Goal: Task Accomplishment & Management: Use online tool/utility

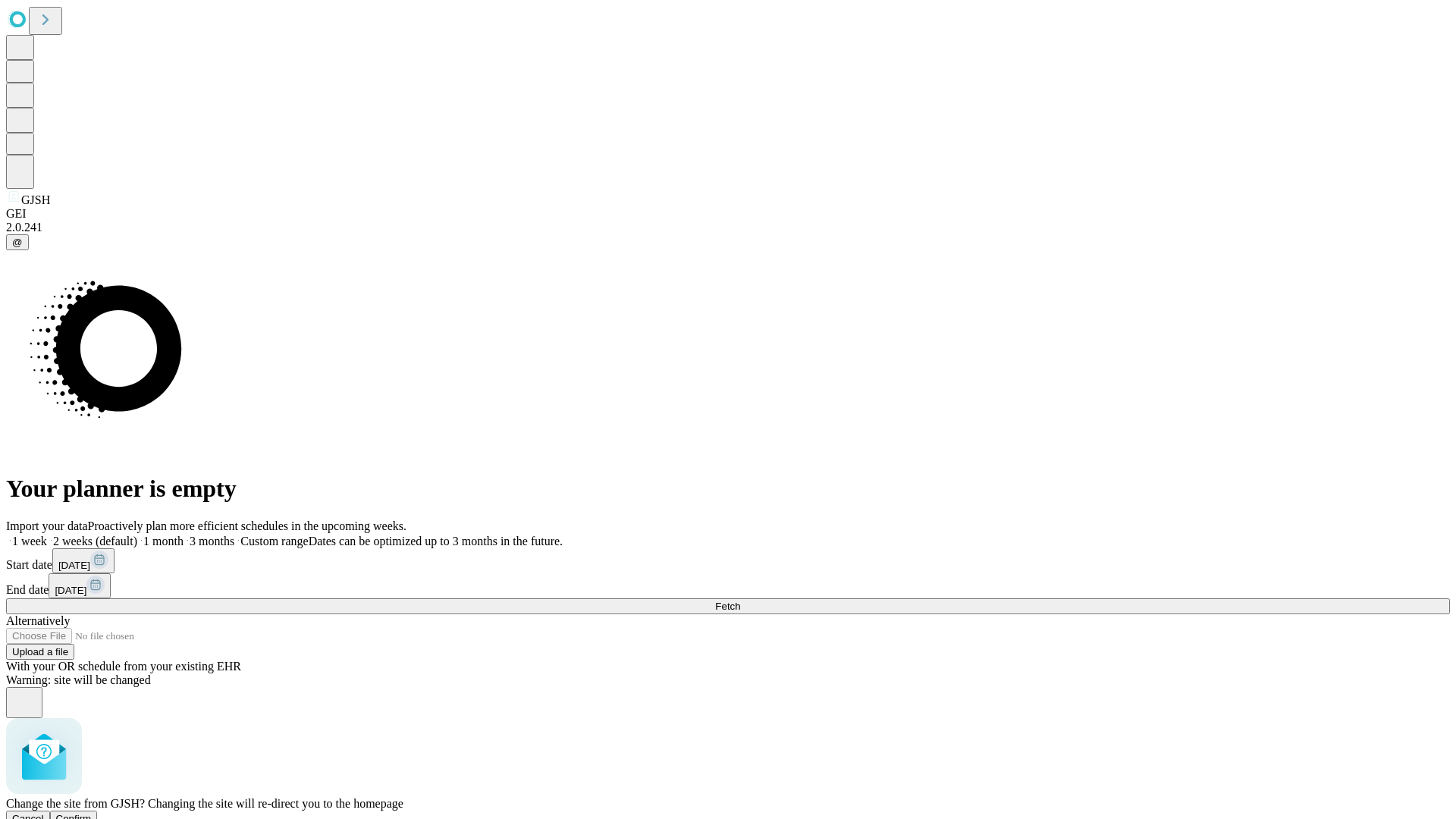
click at [92, 813] on span "Confirm" at bounding box center [74, 818] width 36 height 11
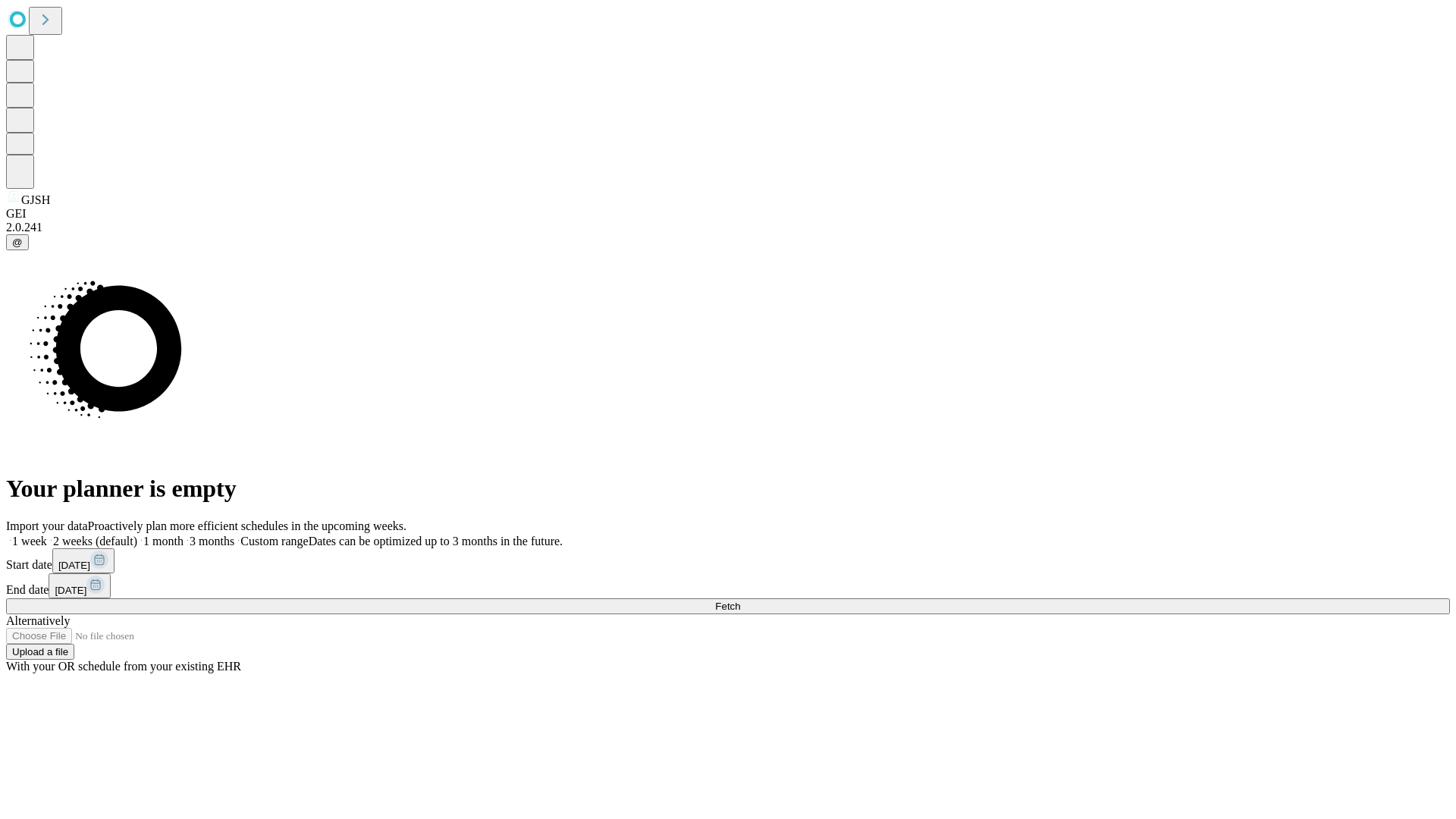
click at [137, 534] on label "2 weeks (default)" at bounding box center [92, 540] width 91 height 13
click at [740, 601] on span "Fetch" at bounding box center [728, 606] width 25 height 11
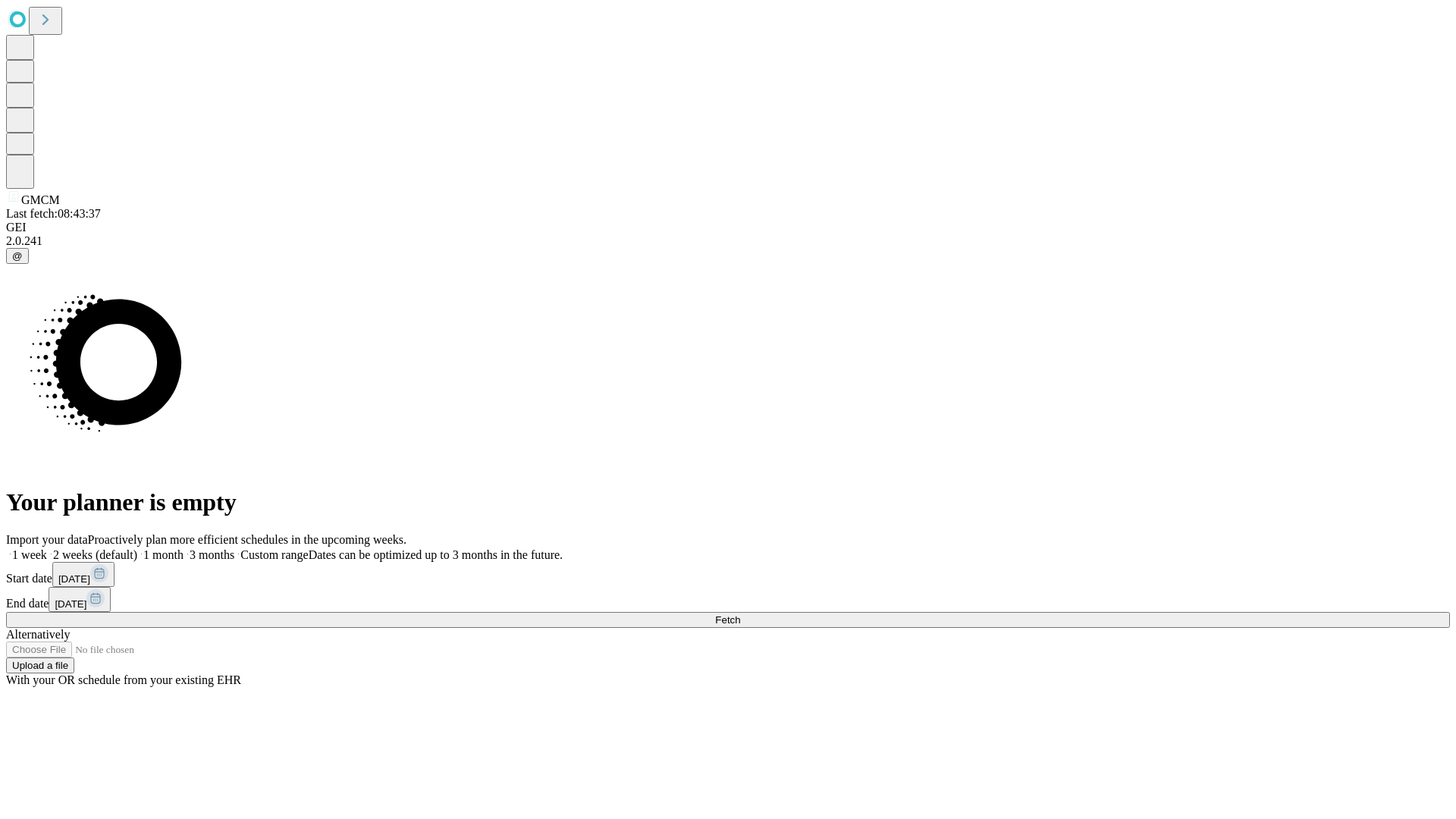
click at [137, 548] on label "2 weeks (default)" at bounding box center [92, 554] width 91 height 13
click at [740, 614] on span "Fetch" at bounding box center [728, 620] width 25 height 11
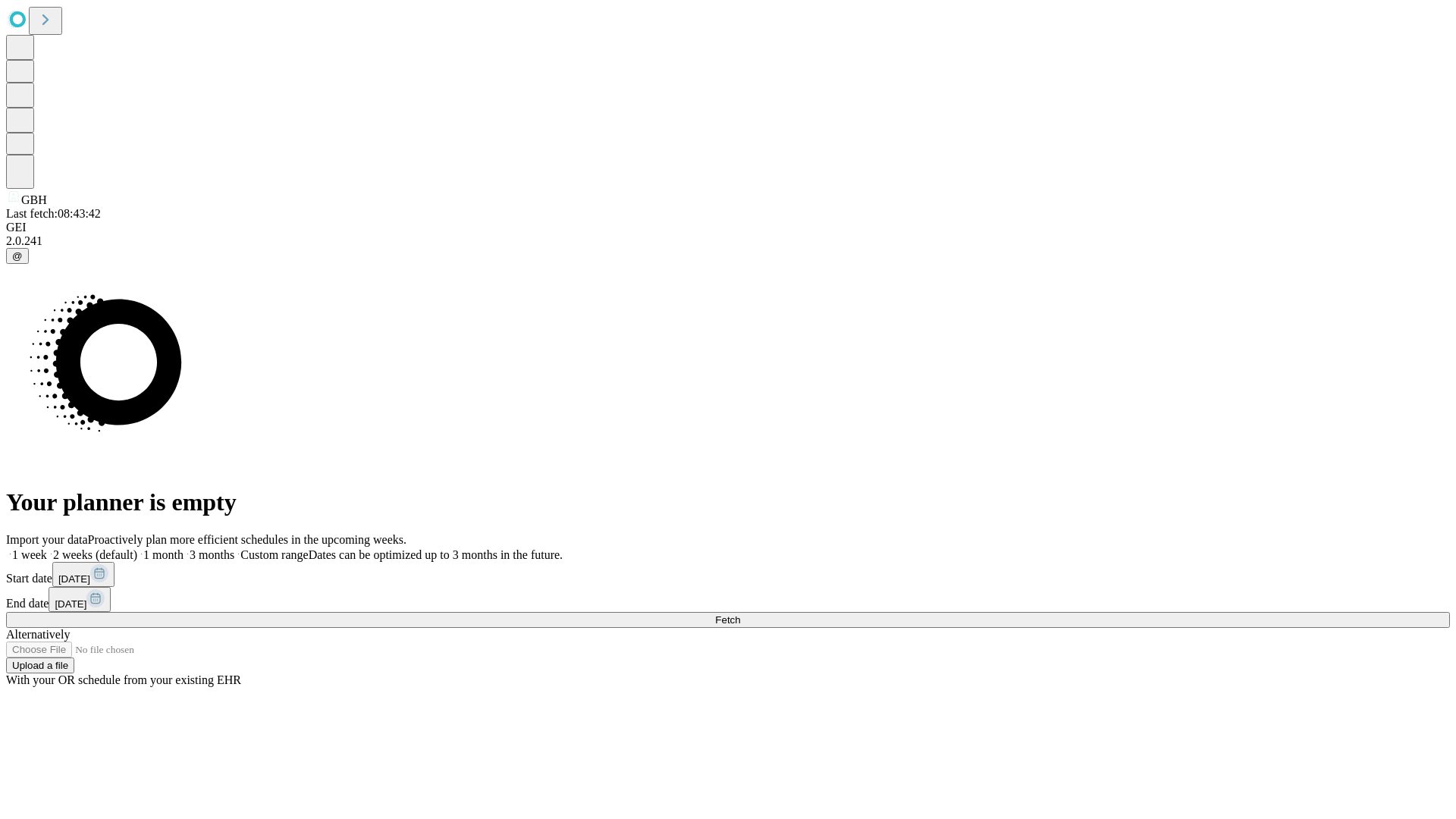
click at [137, 548] on label "2 weeks (default)" at bounding box center [92, 554] width 91 height 13
click at [740, 614] on span "Fetch" at bounding box center [728, 620] width 25 height 11
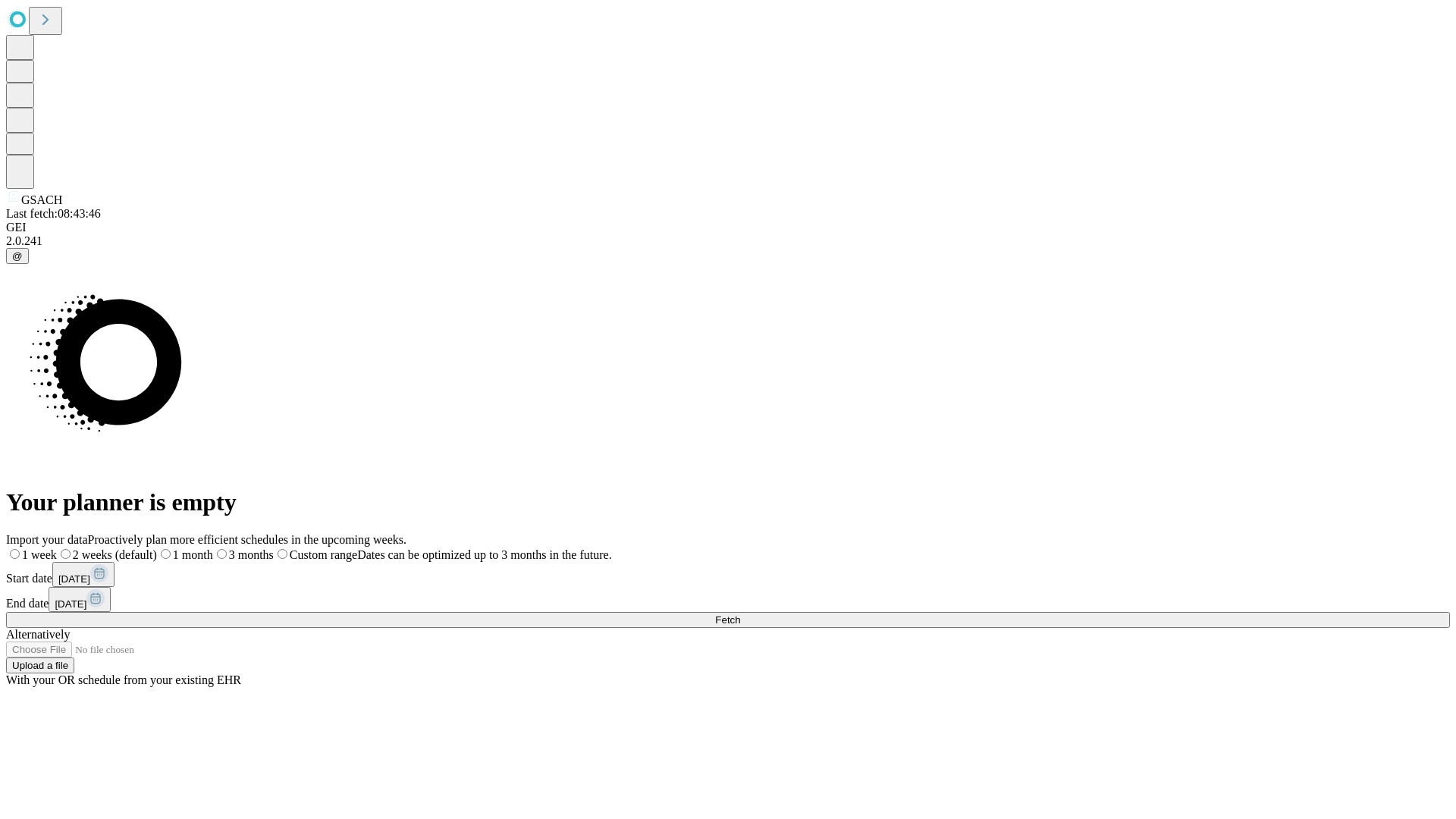
click at [740, 614] on span "Fetch" at bounding box center [728, 620] width 25 height 11
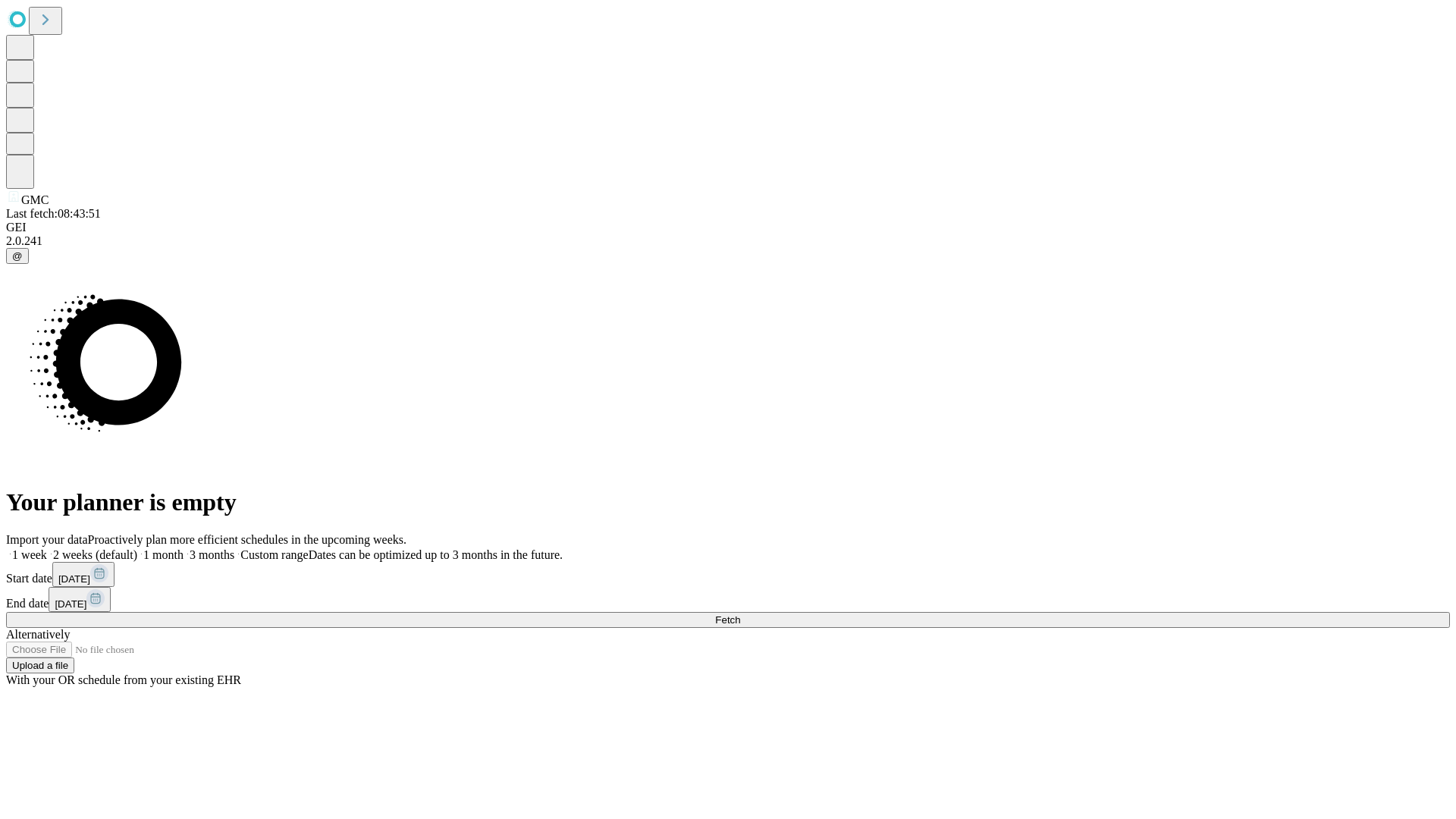
click at [137, 548] on label "2 weeks (default)" at bounding box center [92, 554] width 91 height 13
click at [740, 614] on span "Fetch" at bounding box center [728, 620] width 25 height 11
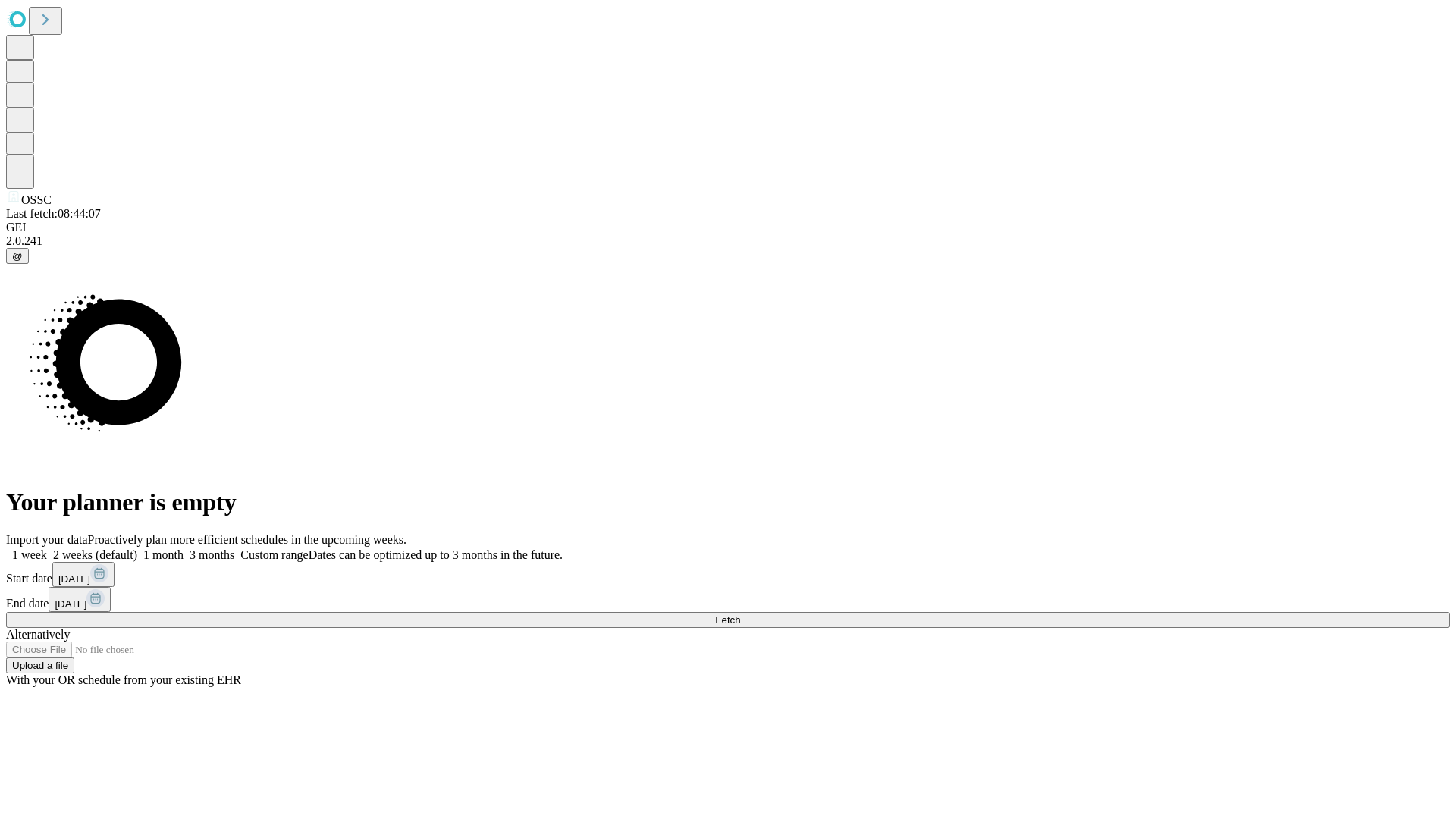
click at [137, 548] on label "2 weeks (default)" at bounding box center [92, 554] width 91 height 13
click at [740, 614] on span "Fetch" at bounding box center [728, 620] width 25 height 11
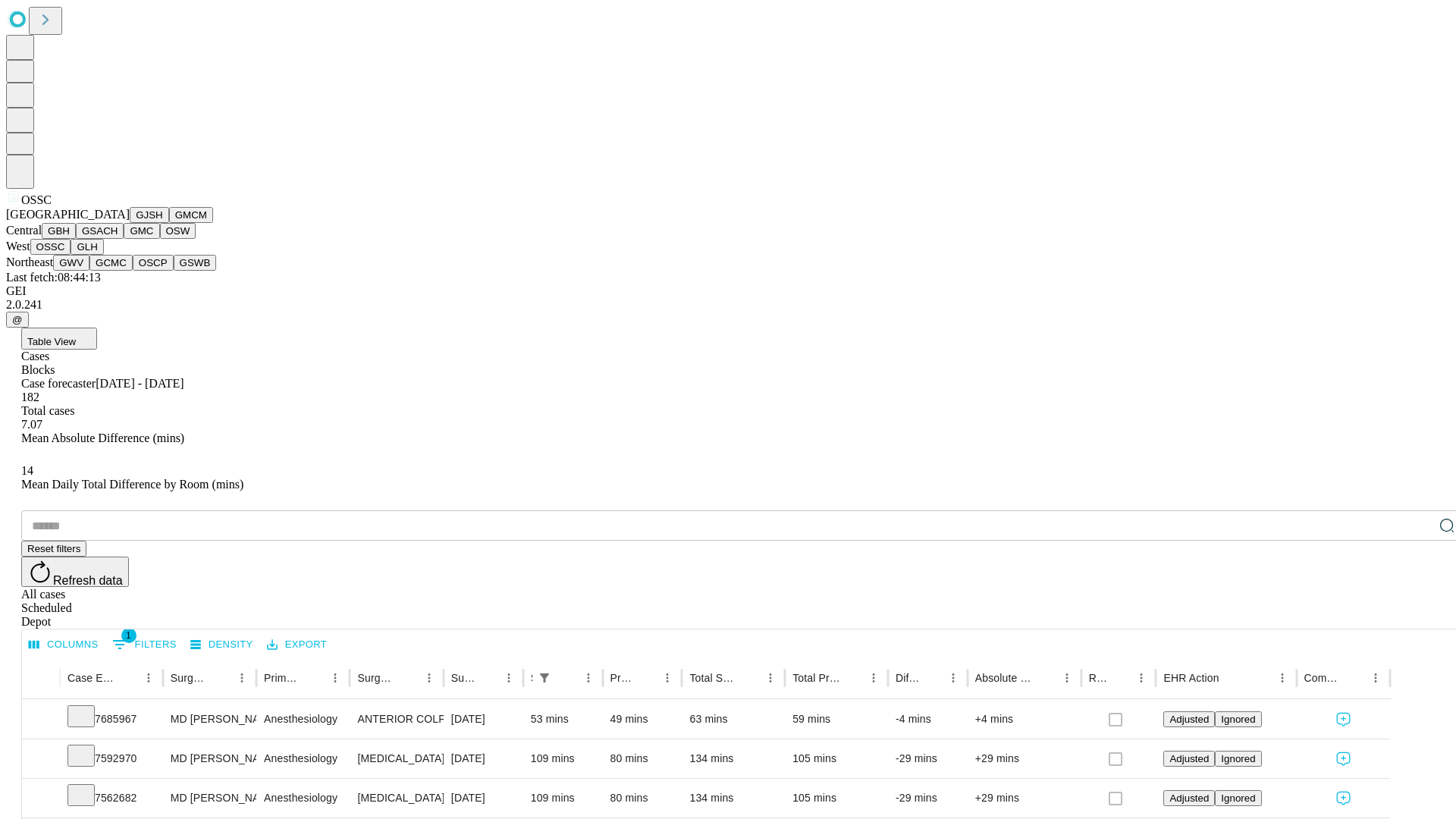
click at [104, 255] on button "GLH" at bounding box center [87, 247] width 33 height 16
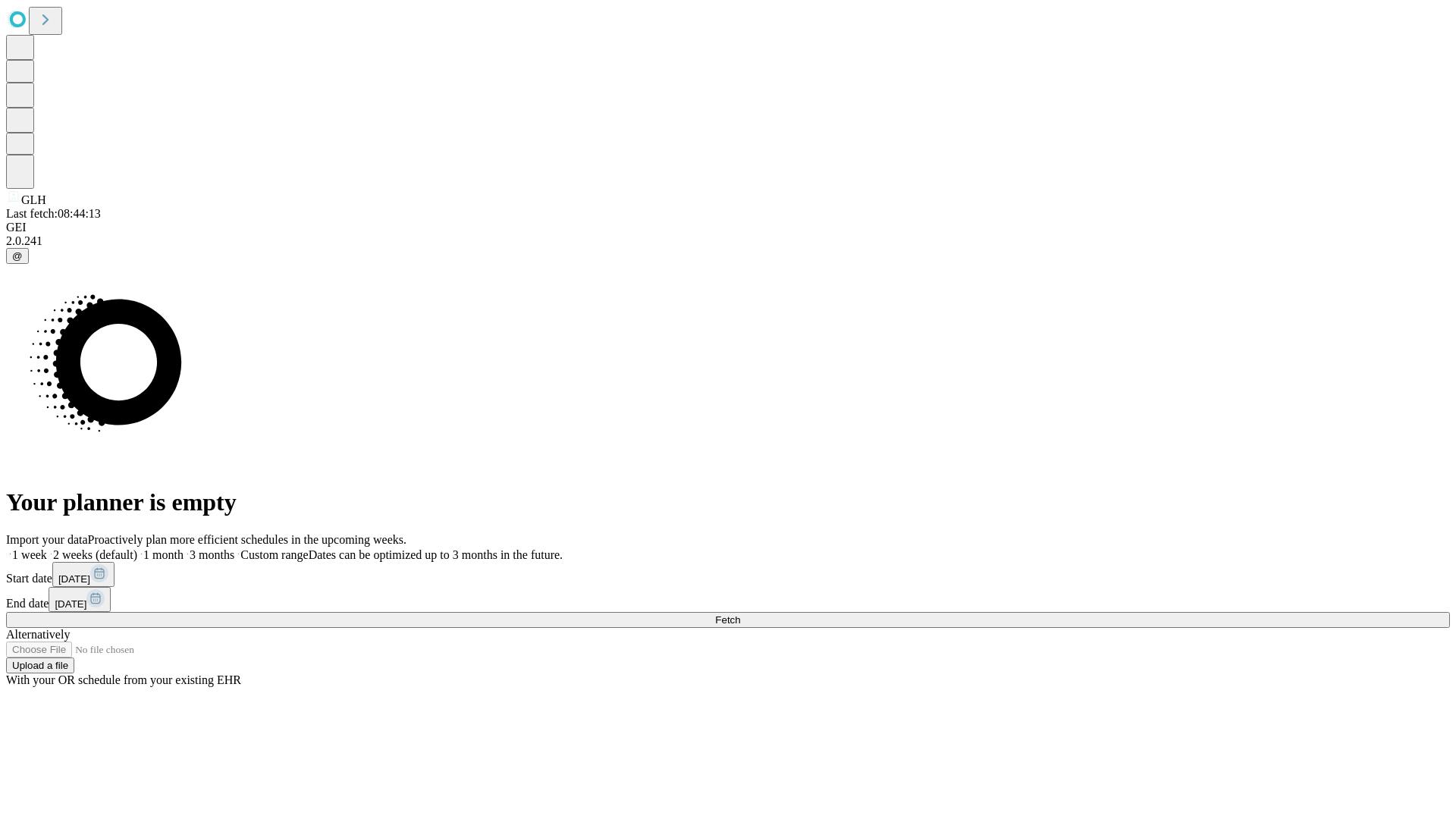
click at [137, 548] on label "2 weeks (default)" at bounding box center [92, 554] width 91 height 13
click at [740, 614] on span "Fetch" at bounding box center [728, 620] width 25 height 11
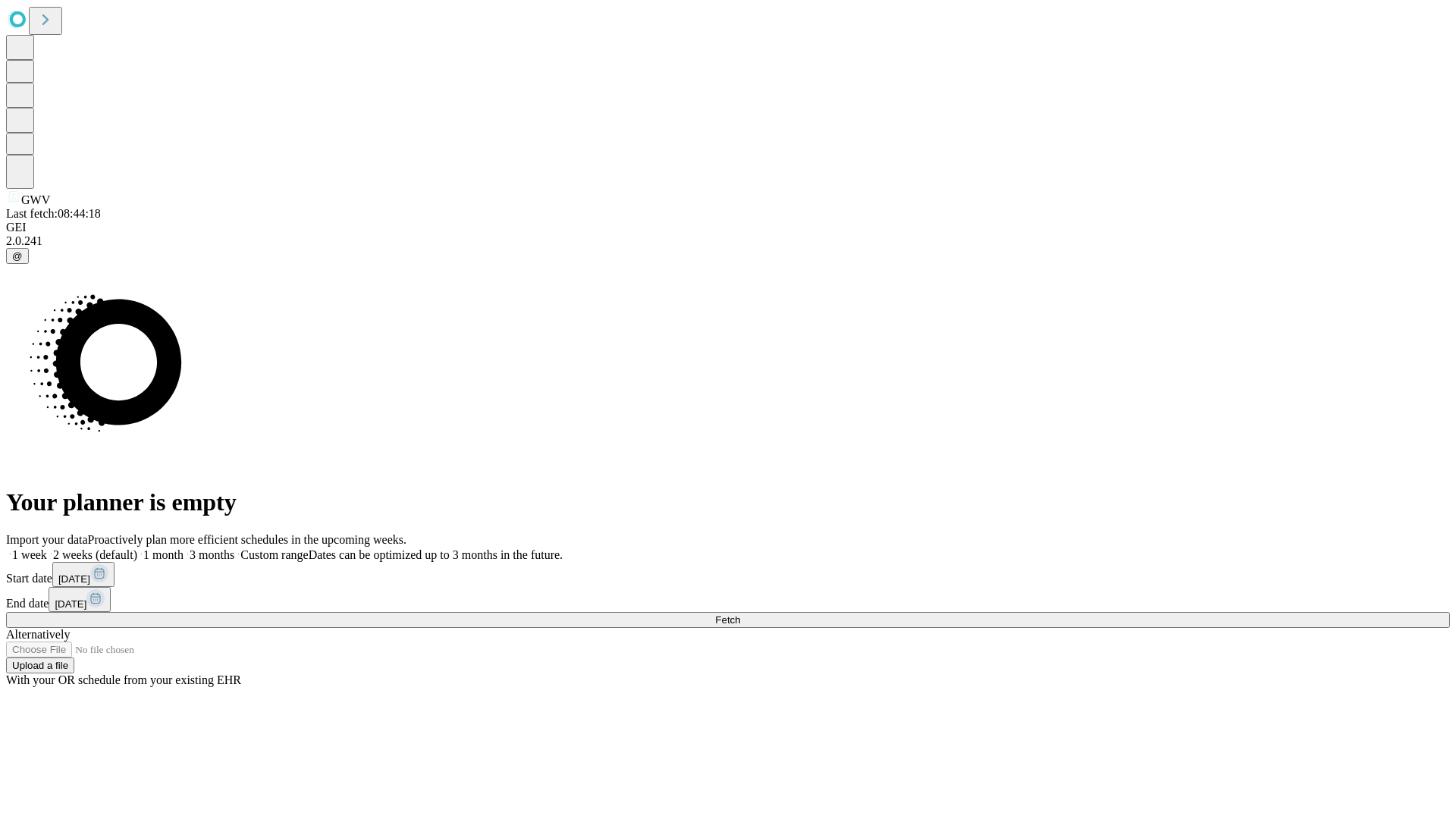
click at [137, 548] on label "2 weeks (default)" at bounding box center [92, 554] width 91 height 13
click at [740, 614] on span "Fetch" at bounding box center [728, 620] width 25 height 11
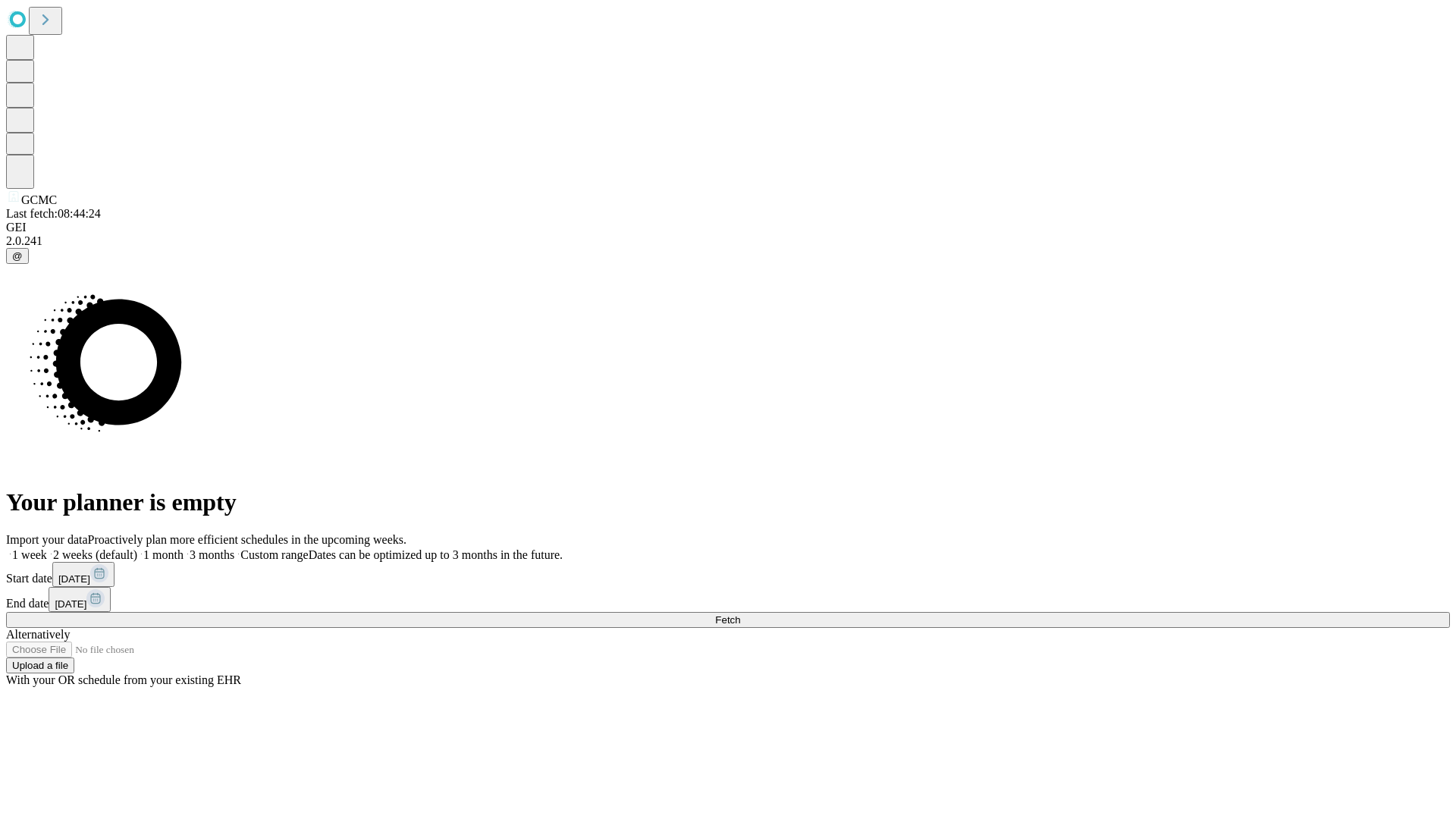
click at [137, 548] on label "2 weeks (default)" at bounding box center [92, 554] width 91 height 13
click at [740, 614] on span "Fetch" at bounding box center [728, 620] width 25 height 11
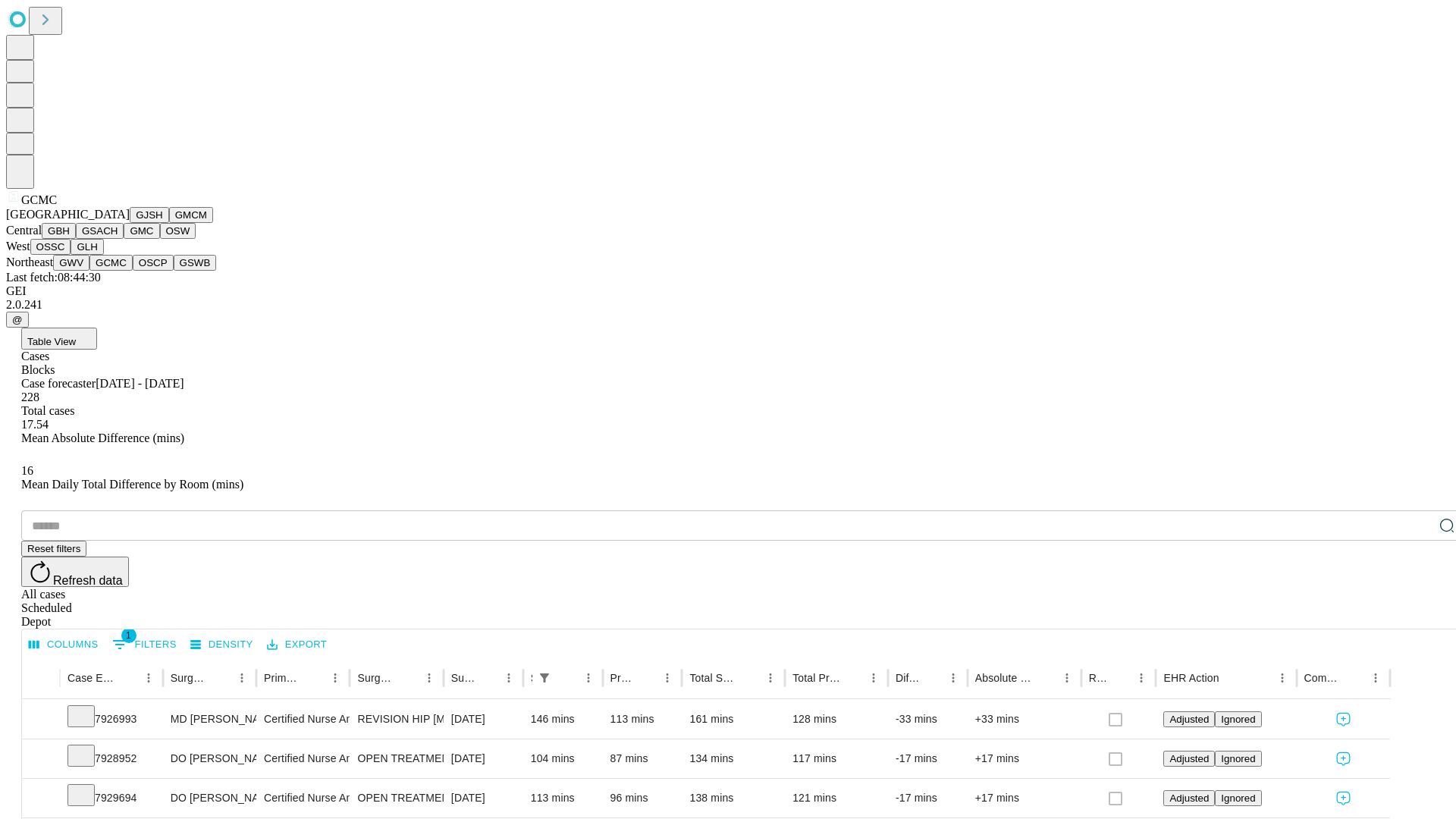
click at [132, 271] on button "OSCP" at bounding box center [153, 263] width 41 height 16
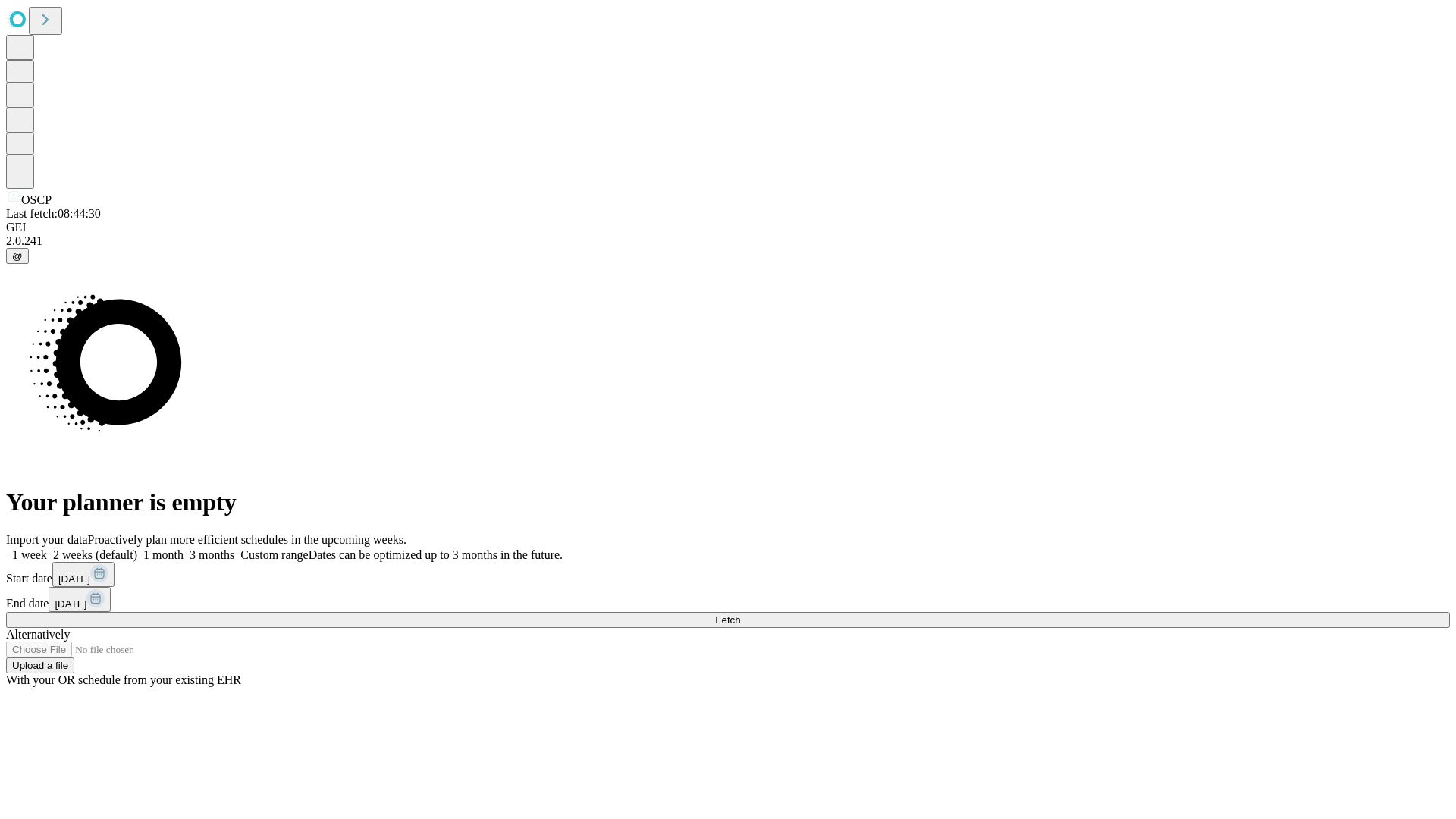
click at [137, 548] on label "2 weeks (default)" at bounding box center [92, 554] width 91 height 13
click at [740, 614] on span "Fetch" at bounding box center [728, 620] width 25 height 11
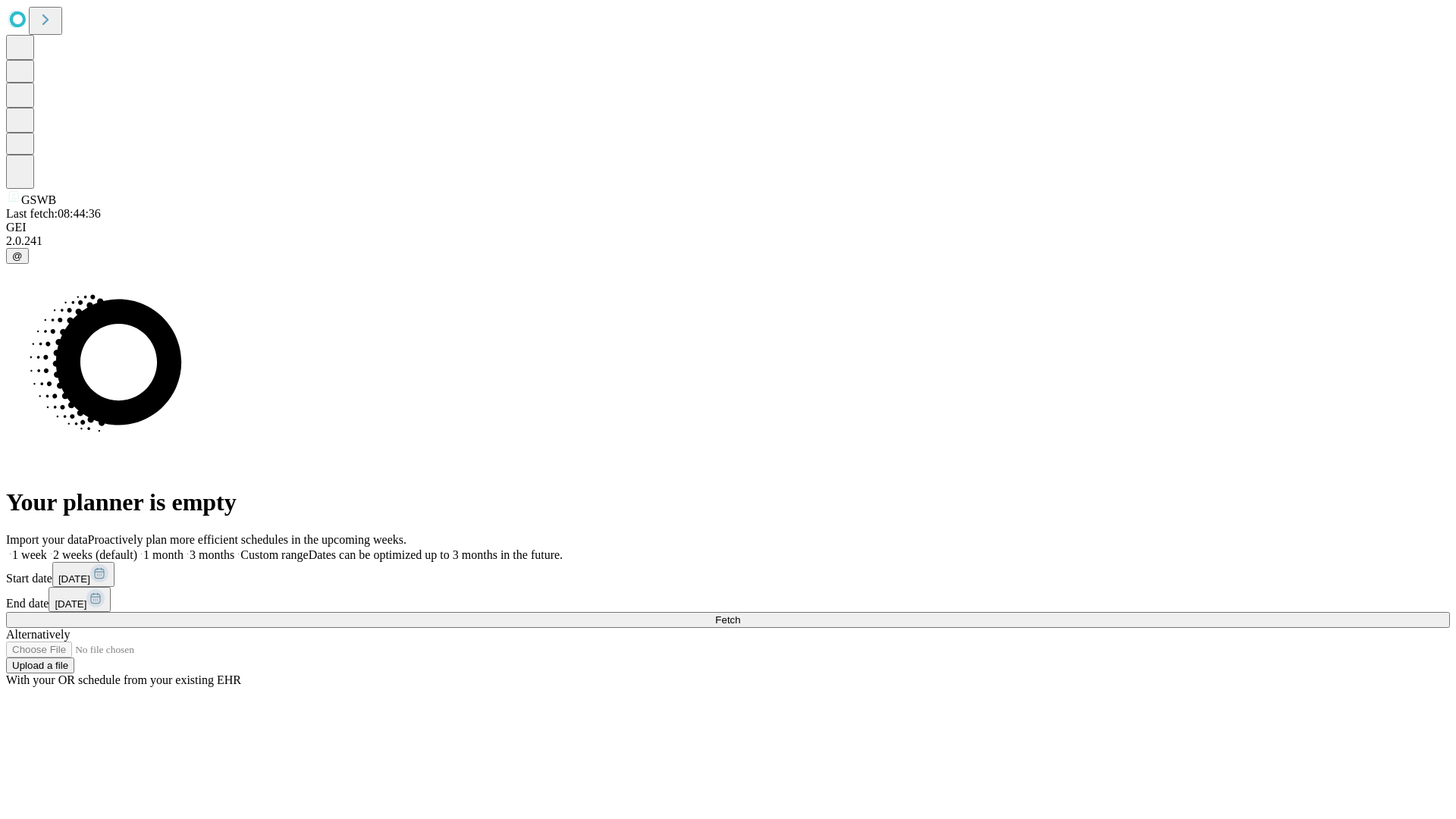
click at [740, 614] on span "Fetch" at bounding box center [728, 620] width 25 height 11
